Goal: Find specific page/section: Find specific page/section

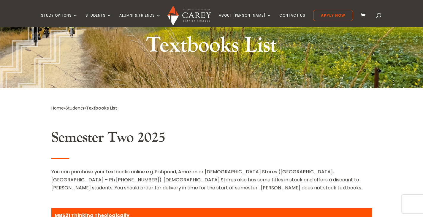
scroll to position [30, 0]
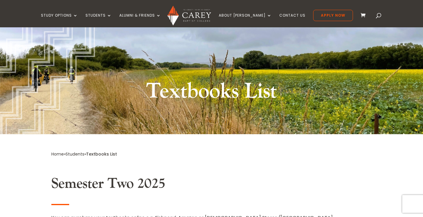
click at [379, 17] on span at bounding box center [379, 17] width 0 height 0
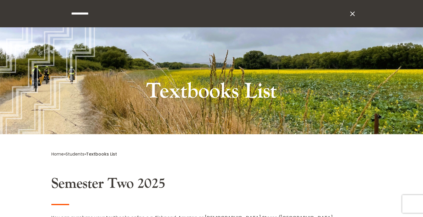
type input "**********"
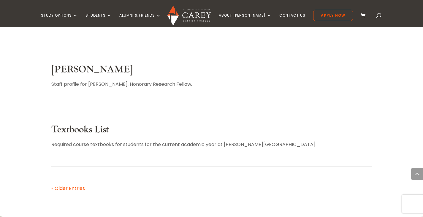
scroll to position [356, 0]
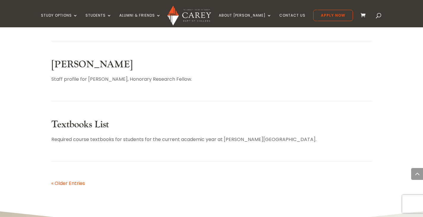
click at [74, 118] on link "Textbooks List" at bounding box center [80, 124] width 58 height 12
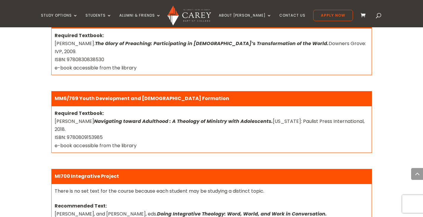
scroll to position [1039, 0]
